Goal: Task Accomplishment & Management: Use online tool/utility

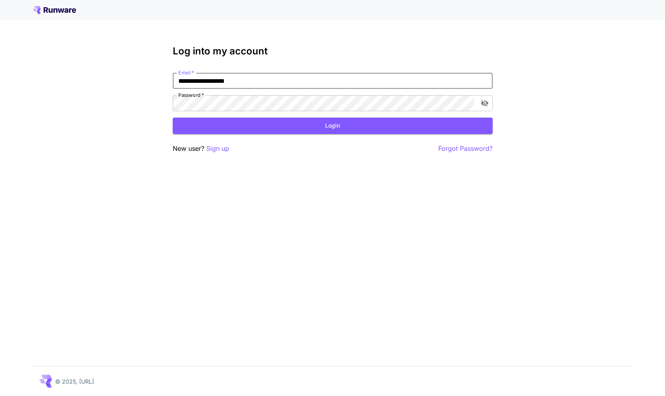
type input "**********"
click at [306, 127] on button "Login" at bounding box center [333, 126] width 320 height 16
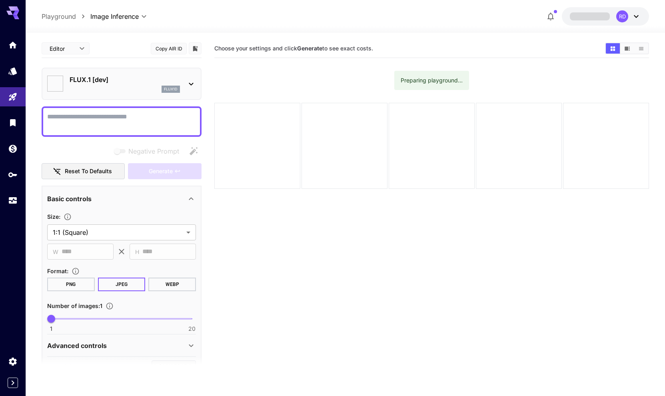
click at [13, 201] on icon "Usage" at bounding box center [13, 202] width 8 height 4
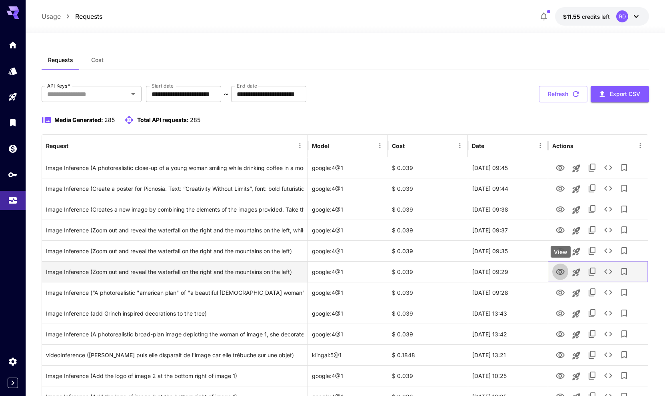
click at [562, 269] on icon "View" at bounding box center [561, 272] width 10 height 10
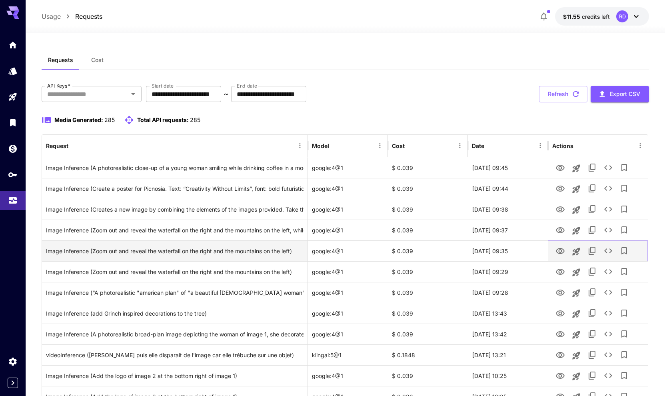
click at [560, 251] on icon "View" at bounding box center [560, 251] width 9 height 6
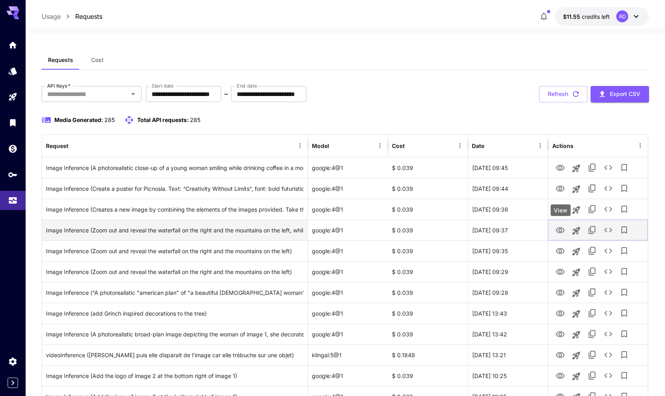
click at [557, 226] on icon "View" at bounding box center [561, 231] width 10 height 10
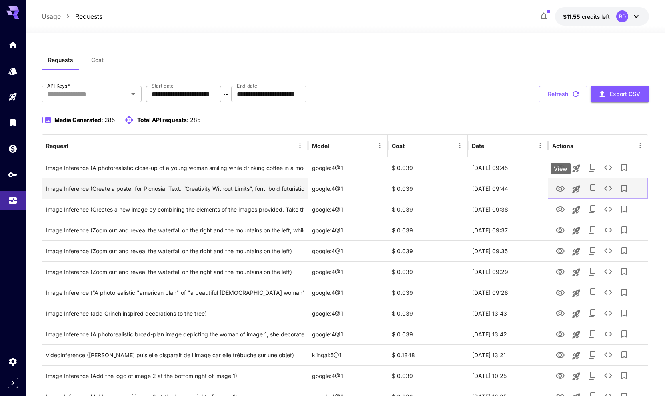
click at [561, 188] on icon "View" at bounding box center [561, 189] width 10 height 10
click at [564, 188] on icon "View" at bounding box center [560, 189] width 9 height 6
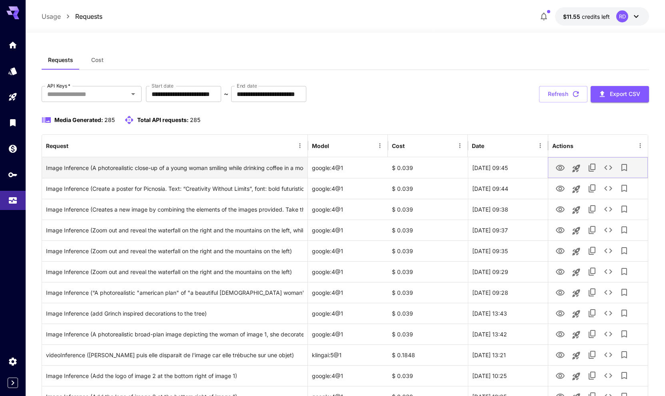
click at [561, 167] on icon "View" at bounding box center [560, 168] width 9 height 6
